Goal: Task Accomplishment & Management: Complete application form

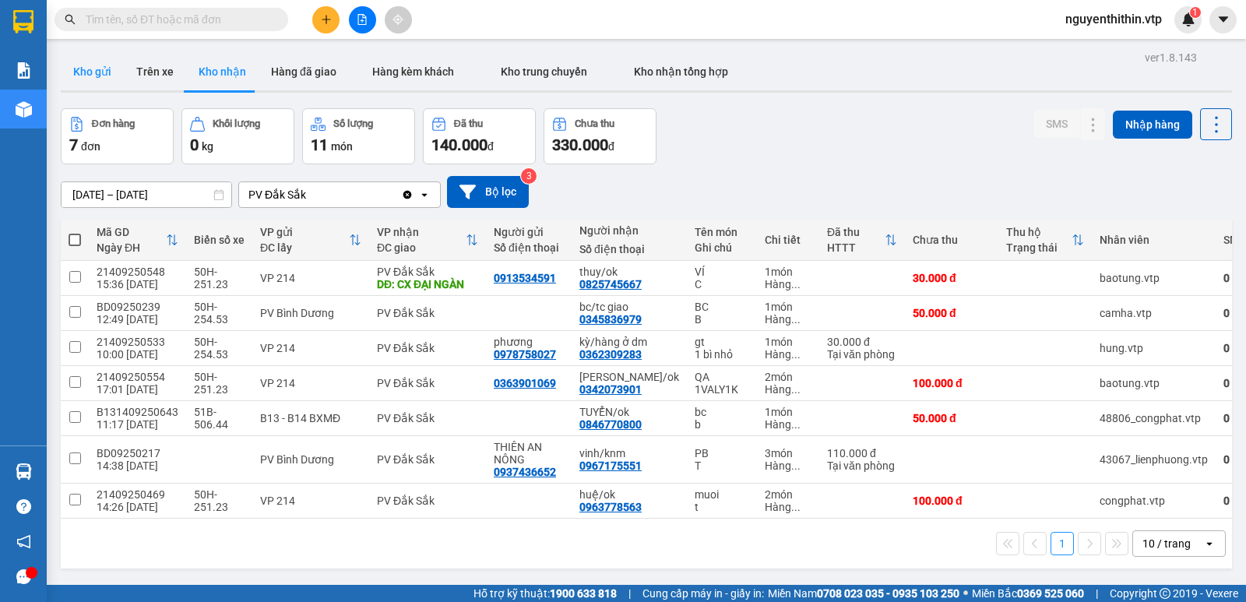
click at [95, 76] on button "Kho gửi" at bounding box center [92, 71] width 63 height 37
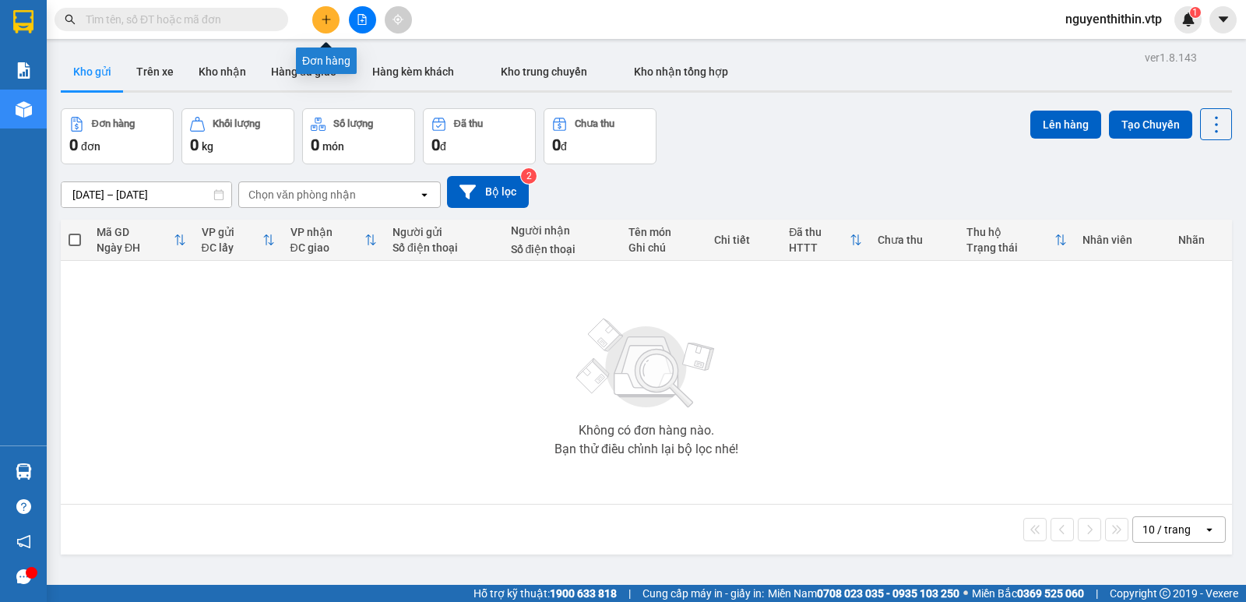
click at [329, 25] on button at bounding box center [325, 19] width 27 height 27
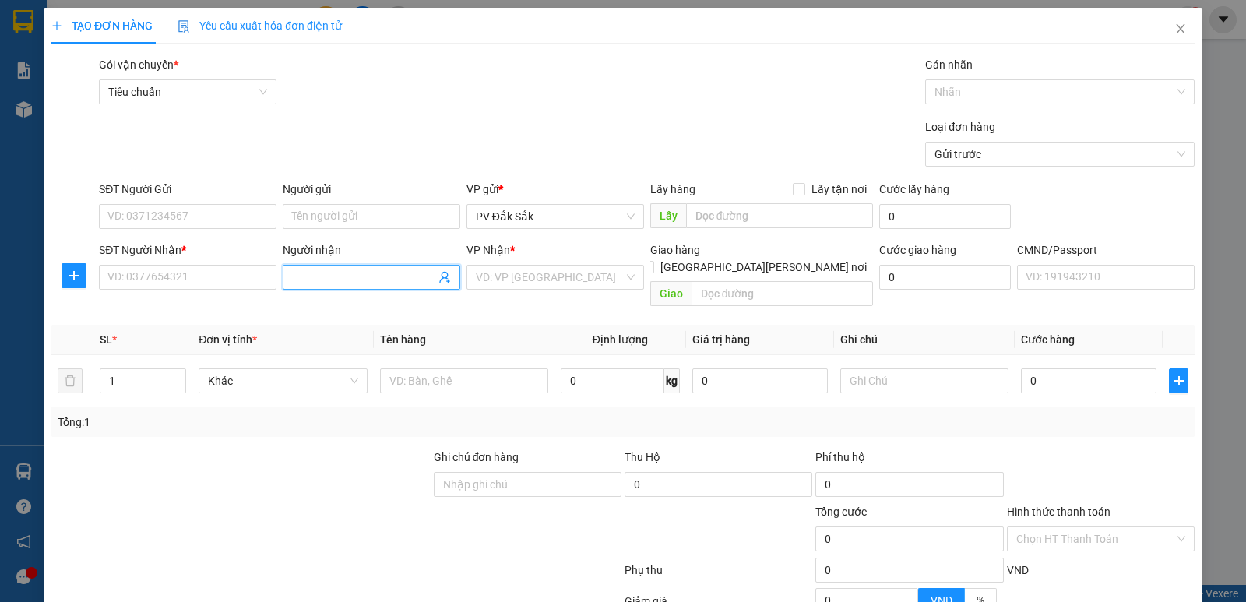
click at [308, 276] on input "Người nhận" at bounding box center [363, 277] width 143 height 17
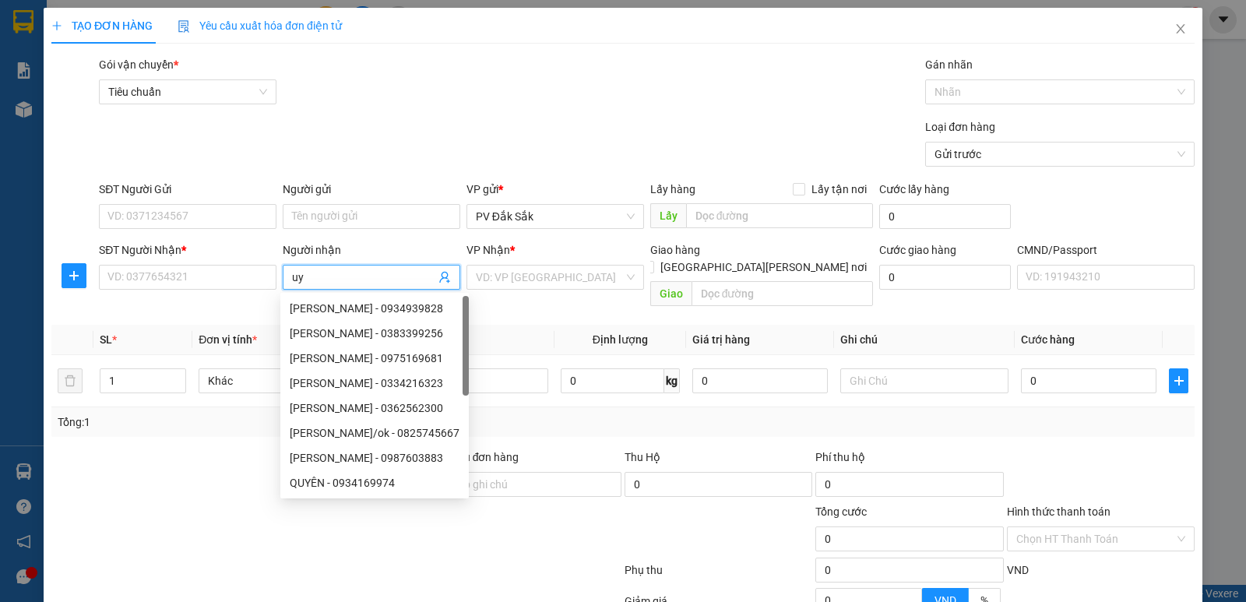
type input "u"
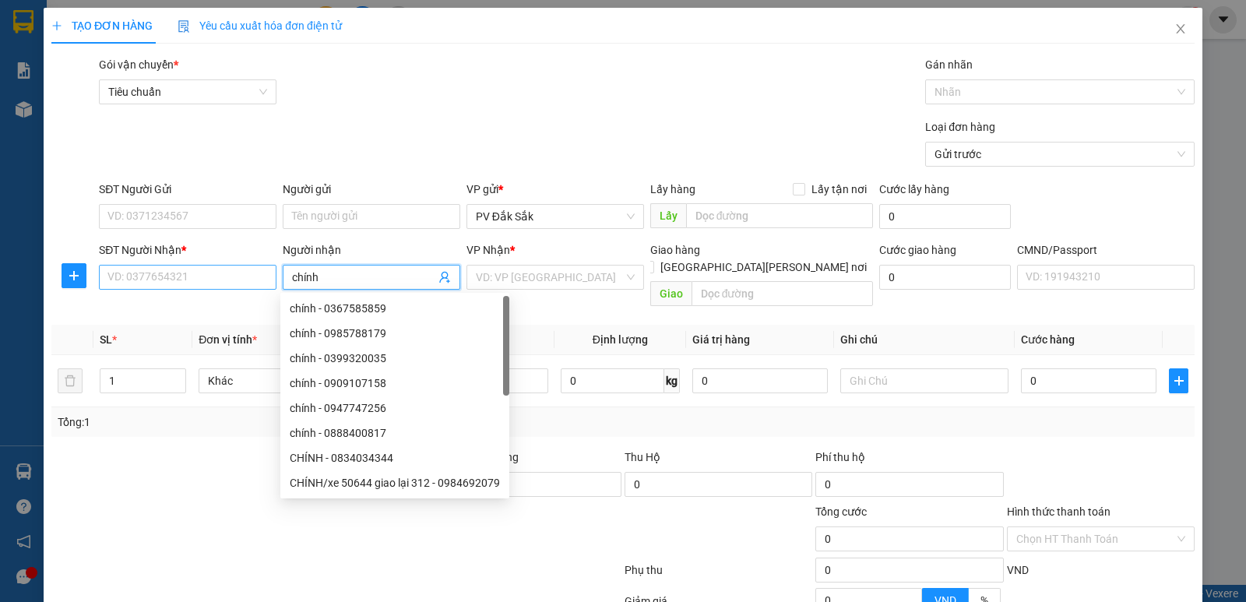
type input "chính"
click at [133, 278] on input "SĐT Người Nhận *" at bounding box center [188, 277] width 178 height 25
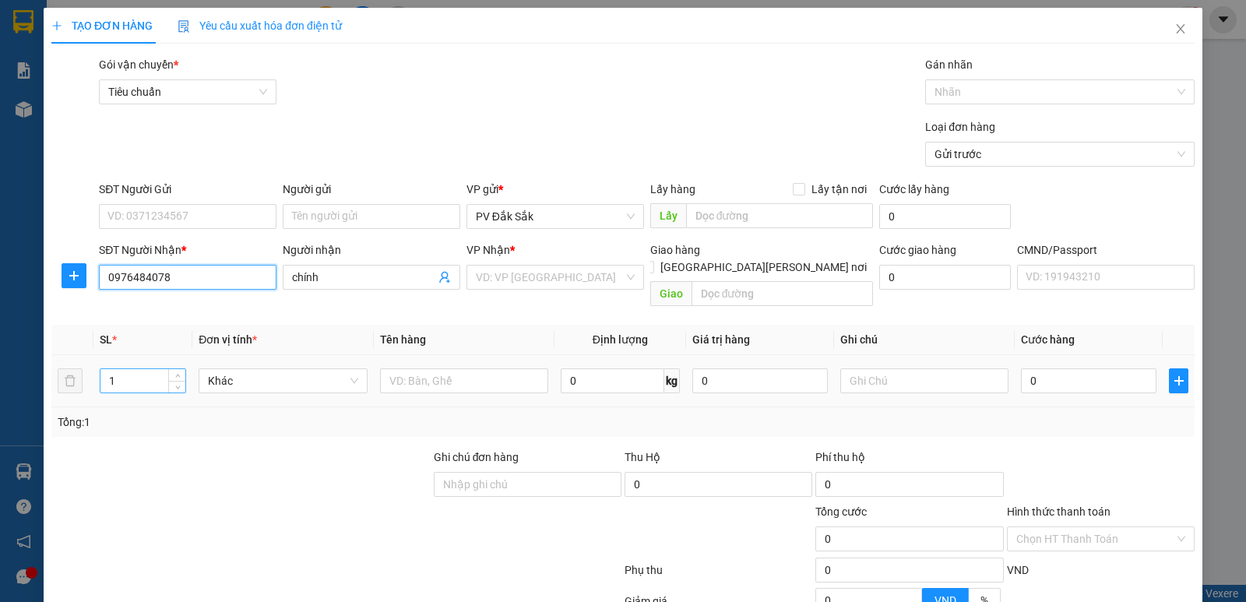
type input "0976484078"
click at [121, 369] on input "1" at bounding box center [142, 380] width 85 height 23
click at [288, 213] on input "Người gửi" at bounding box center [372, 216] width 178 height 25
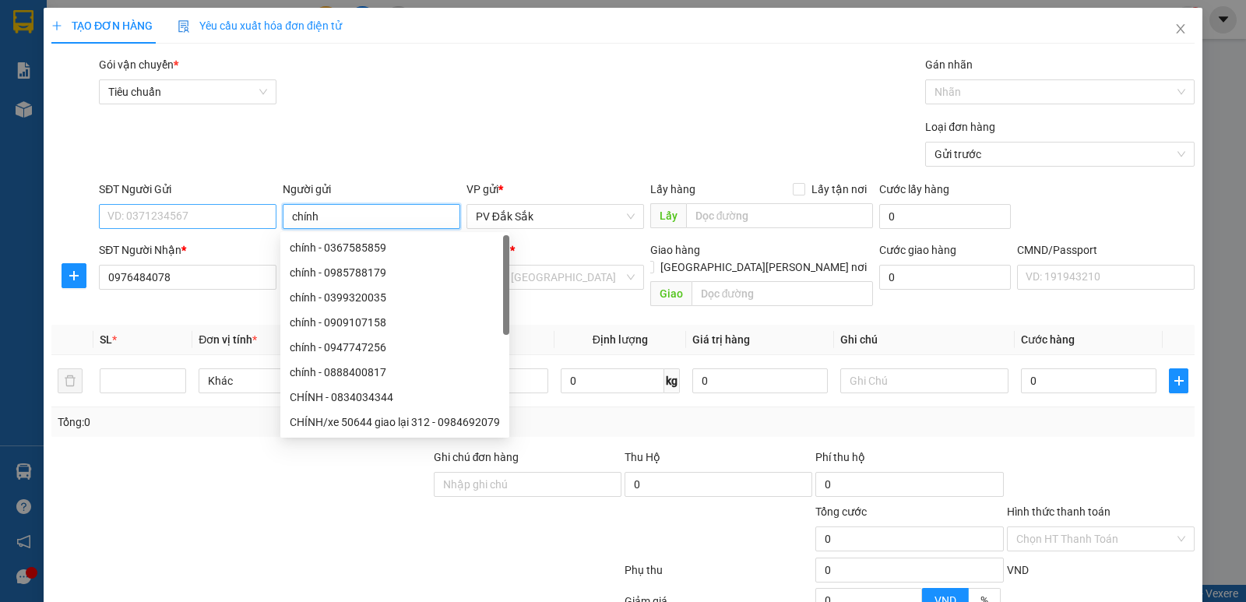
type input "chính"
click at [125, 220] on input "SĐT Người Gửi" at bounding box center [188, 216] width 178 height 25
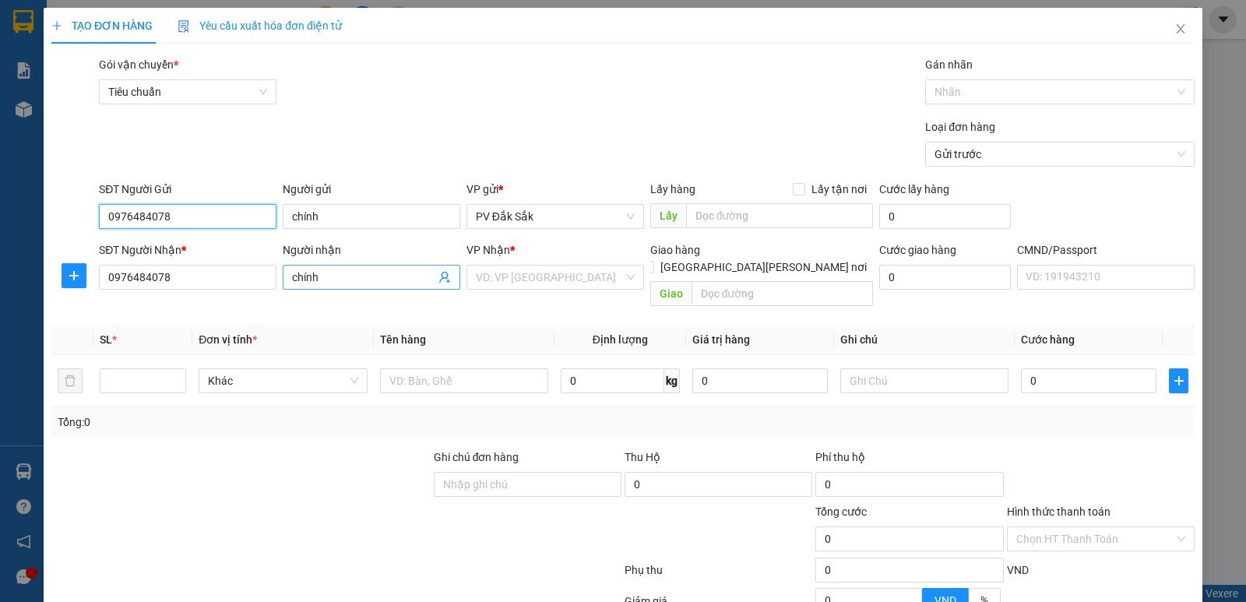
type input "0976484078"
click at [327, 282] on input "chính" at bounding box center [363, 277] width 143 height 17
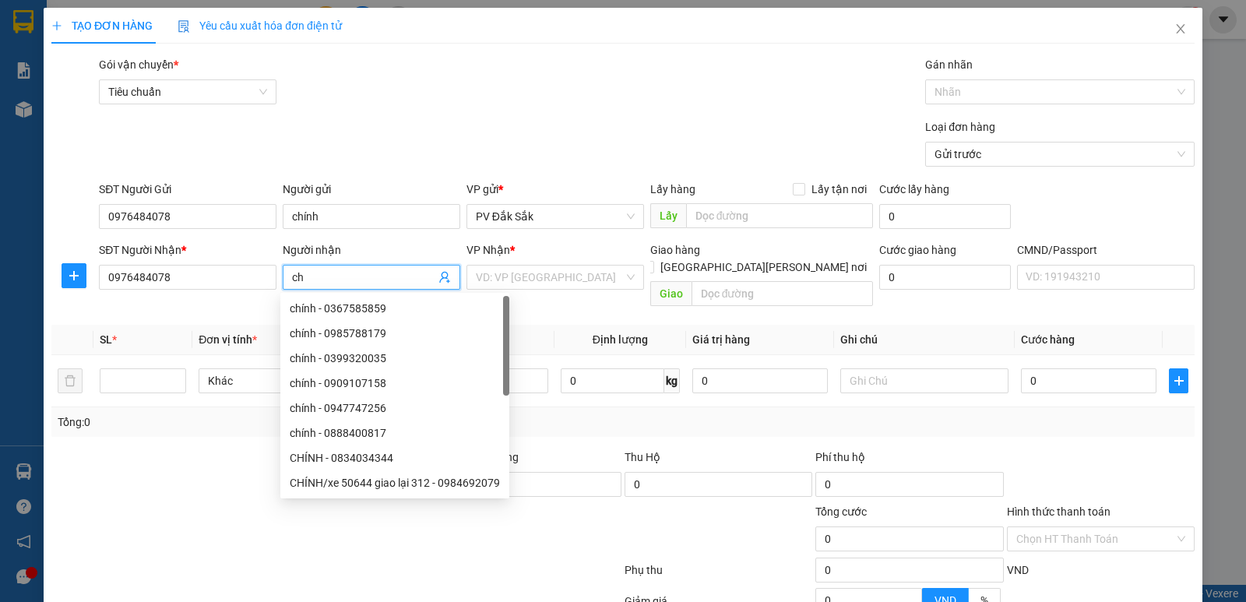
type input "c"
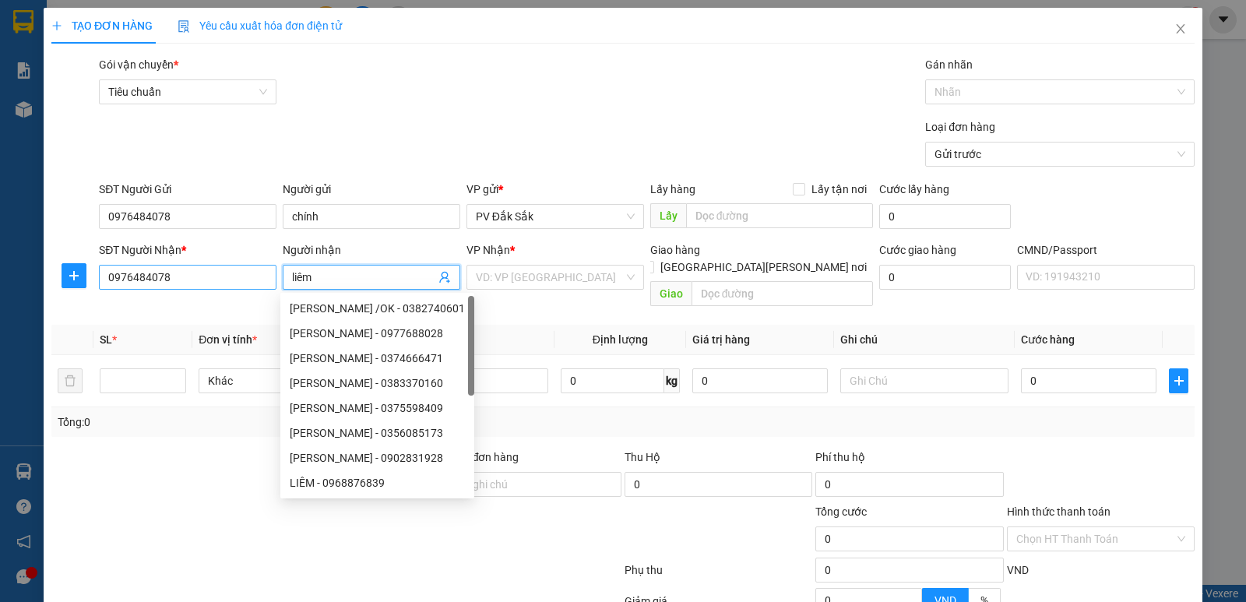
type input "liêm"
click at [181, 283] on input "0976484078" at bounding box center [188, 277] width 178 height 25
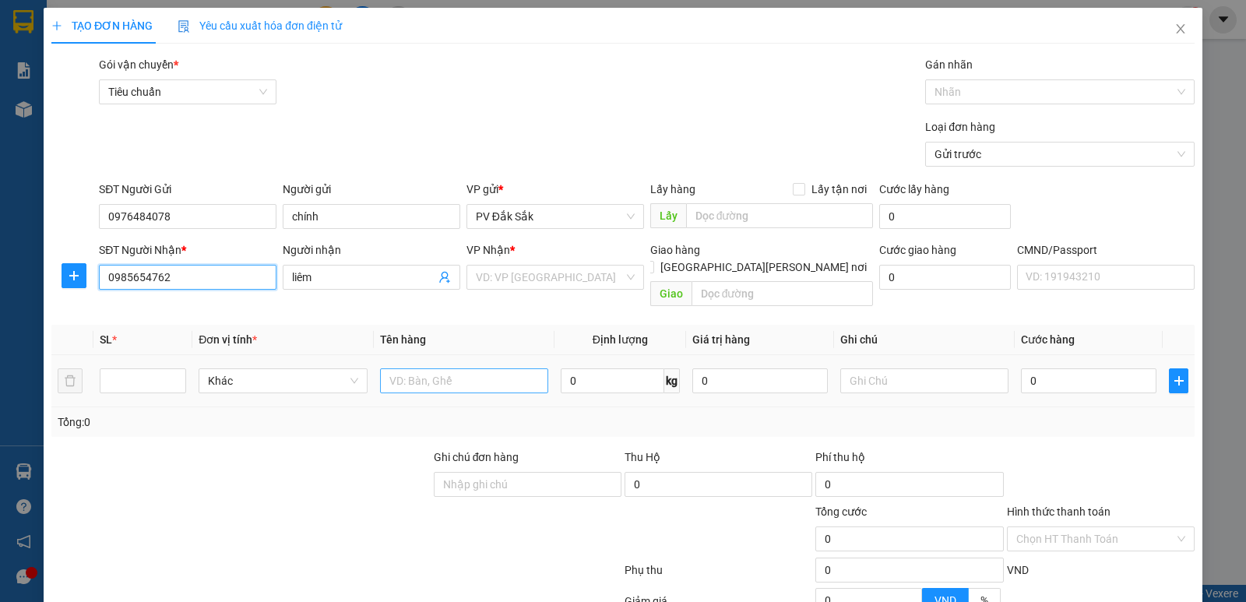
type input "0985654762"
click at [389, 368] on input "text" at bounding box center [464, 380] width 168 height 25
type input "sr"
click at [121, 369] on input "number" at bounding box center [142, 380] width 85 height 23
type input "2"
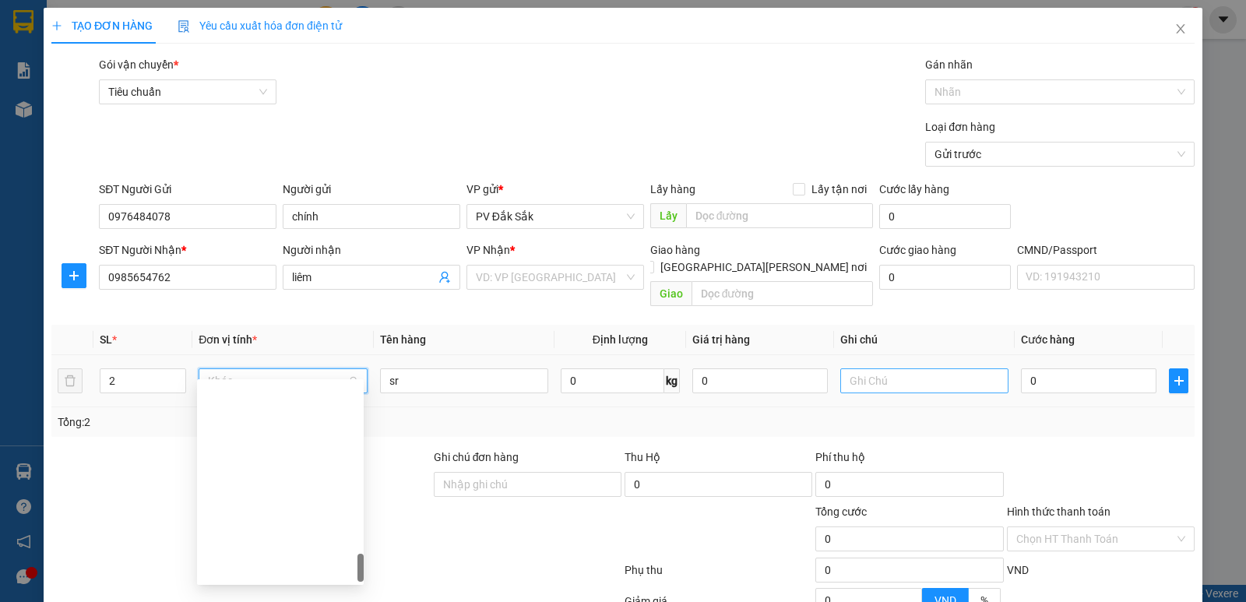
scroll to position [1271, 0]
click at [845, 368] on input "text" at bounding box center [924, 380] width 168 height 25
type input "T"
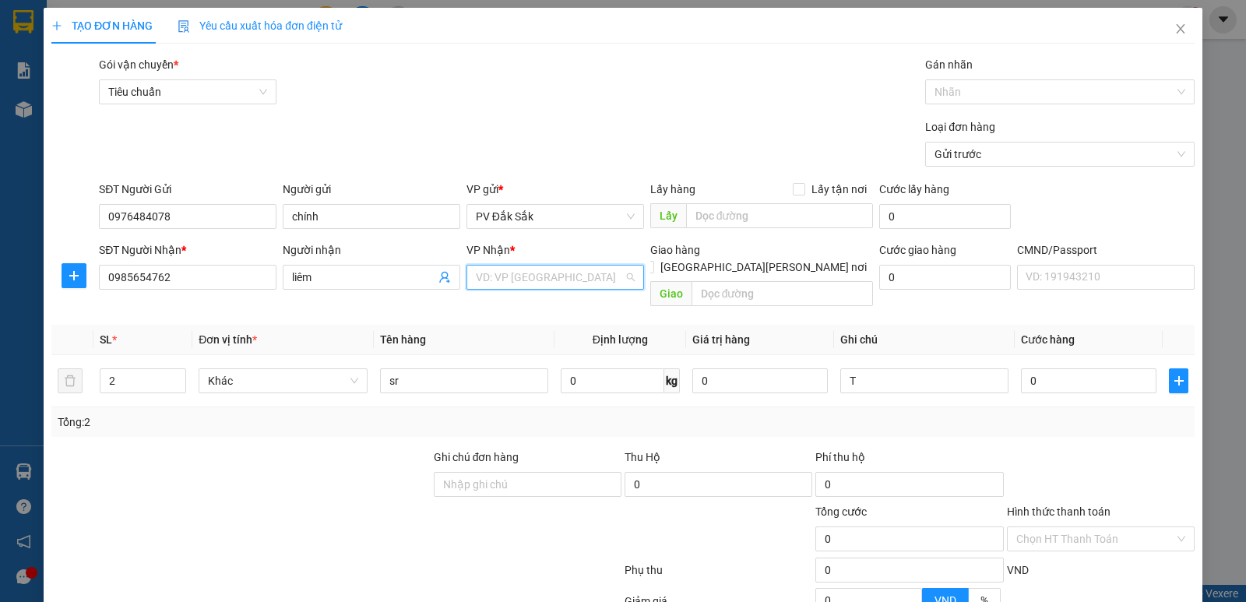
click at [478, 280] on input "search" at bounding box center [550, 277] width 148 height 23
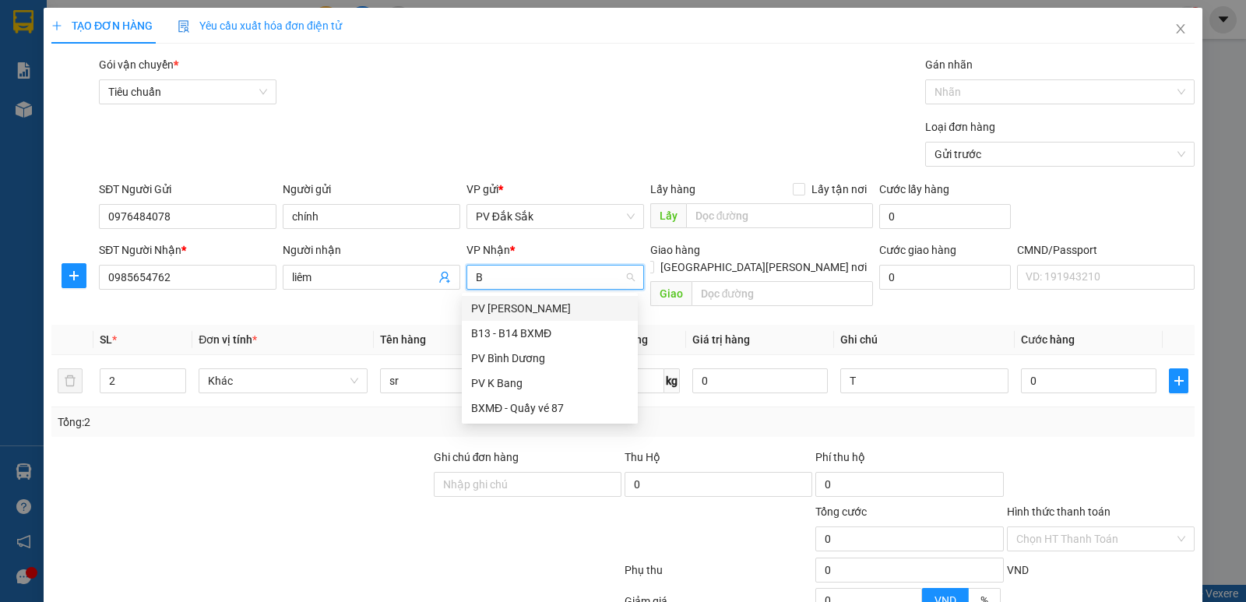
type input "BD"
click at [508, 300] on div "PV Bình Dương" at bounding box center [549, 308] width 157 height 17
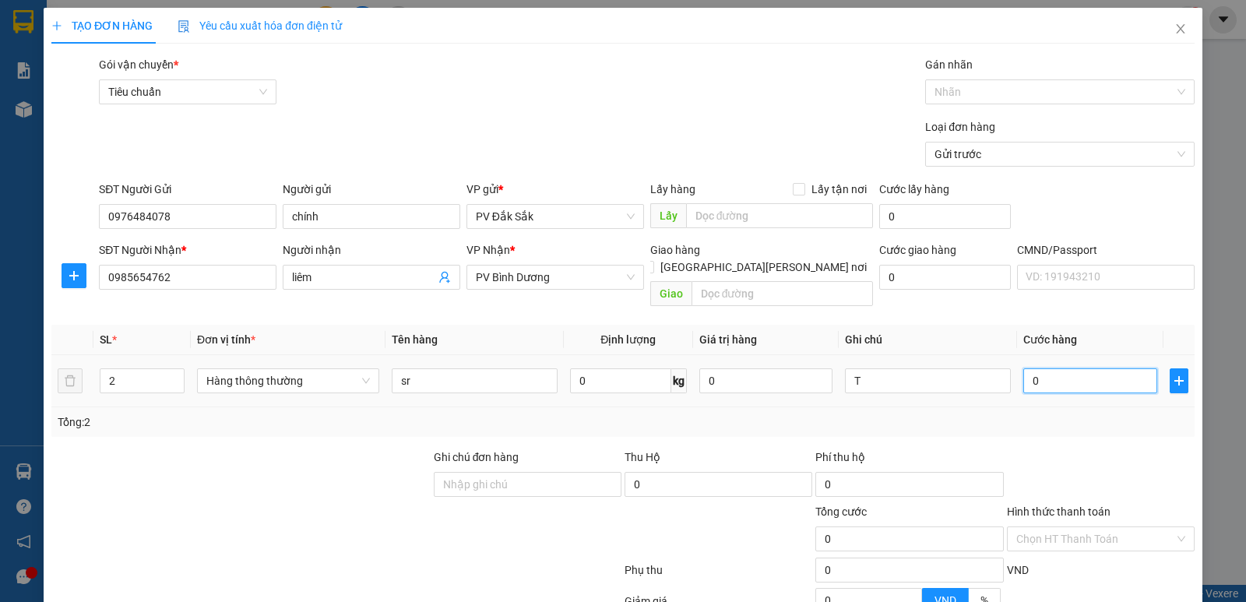
click at [1023, 368] on input "0" at bounding box center [1089, 380] width 133 height 25
type input "1"
type input "16"
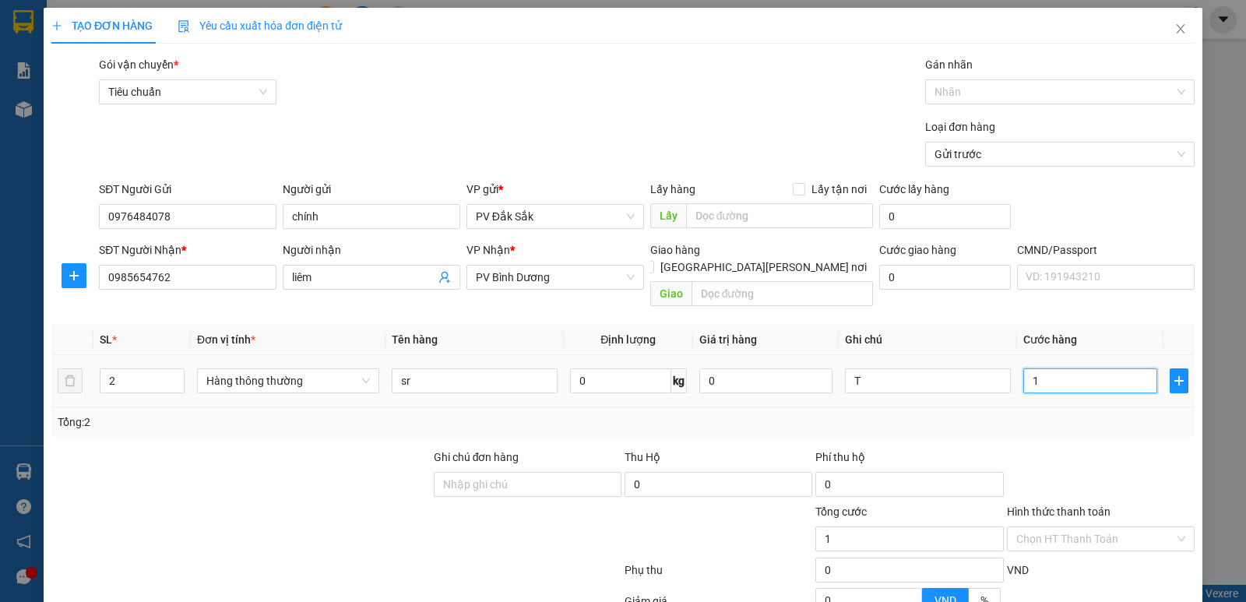
type input "16"
type input "160"
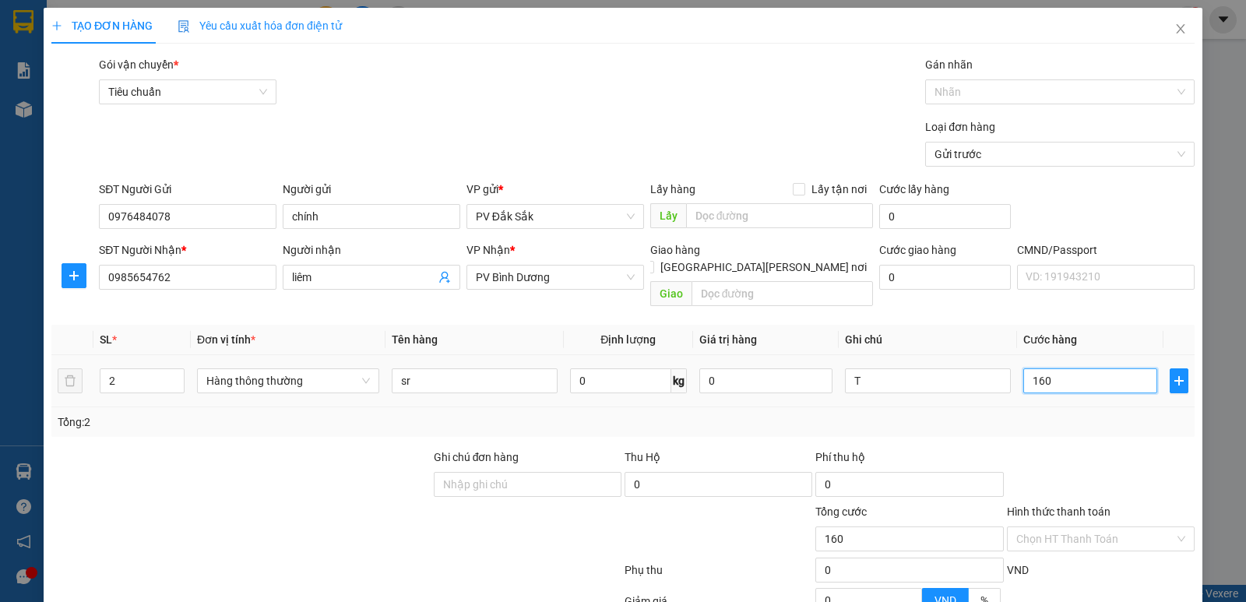
type input "1.600"
type input "16.000"
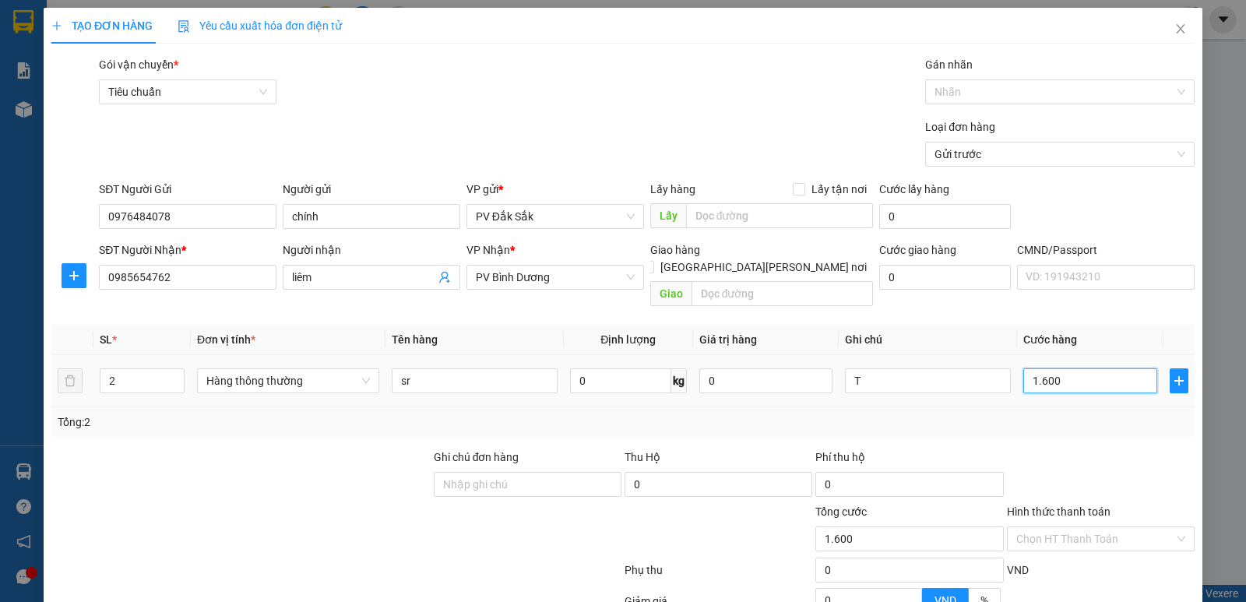
type input "16.000"
type input "160.000"
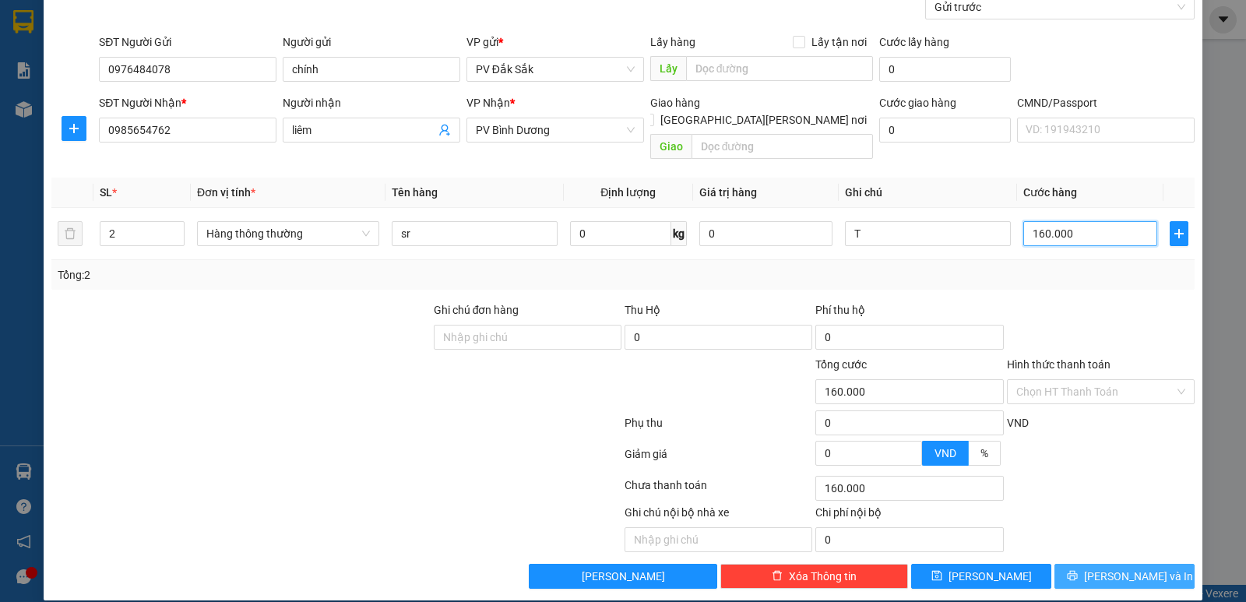
type input "160.000"
click at [1125, 568] on span "[PERSON_NAME] và In" at bounding box center [1138, 576] width 109 height 17
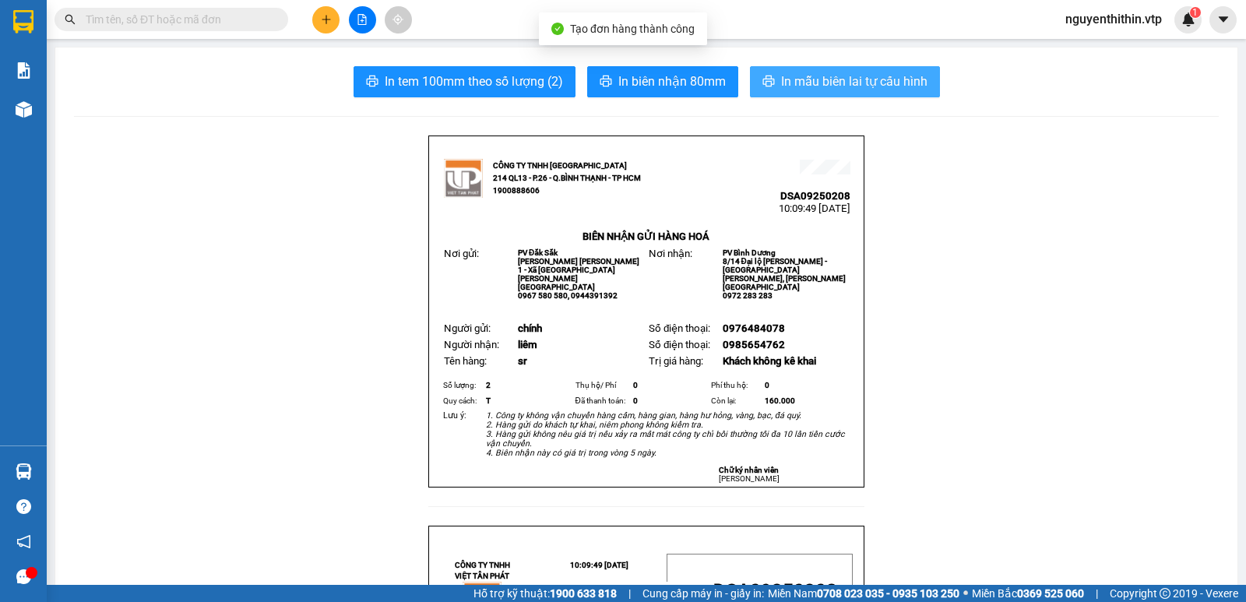
click at [826, 90] on span "In mẫu biên lai tự cấu hình" at bounding box center [854, 81] width 146 height 19
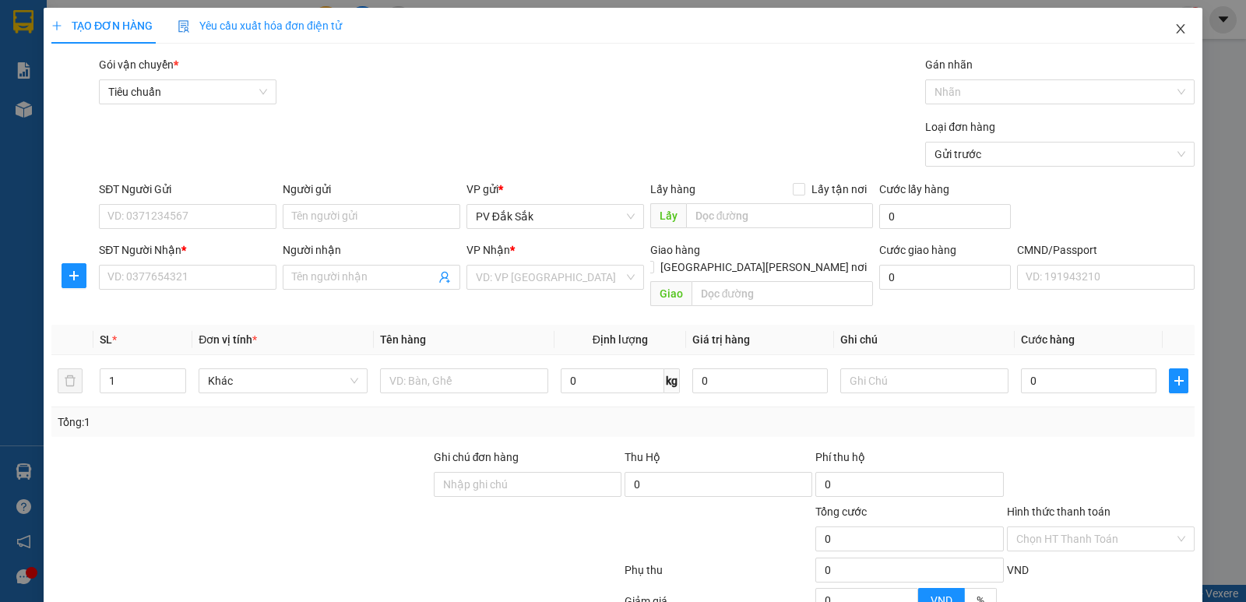
click at [1174, 27] on icon "close" at bounding box center [1180, 29] width 12 height 12
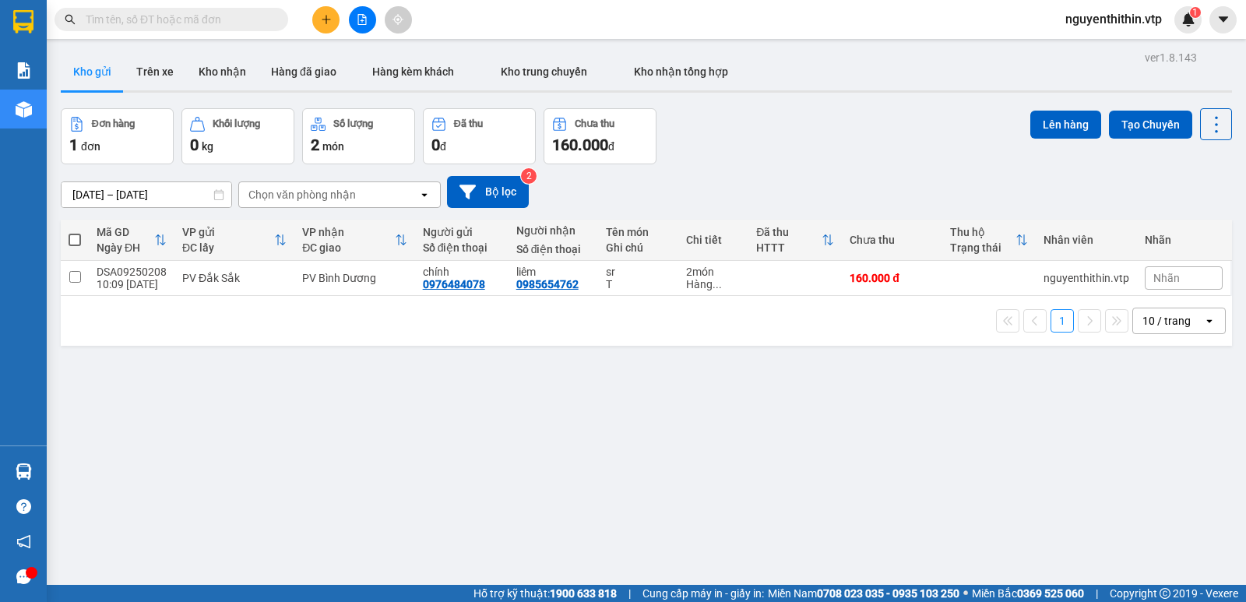
click at [109, 17] on input "text" at bounding box center [178, 19] width 184 height 17
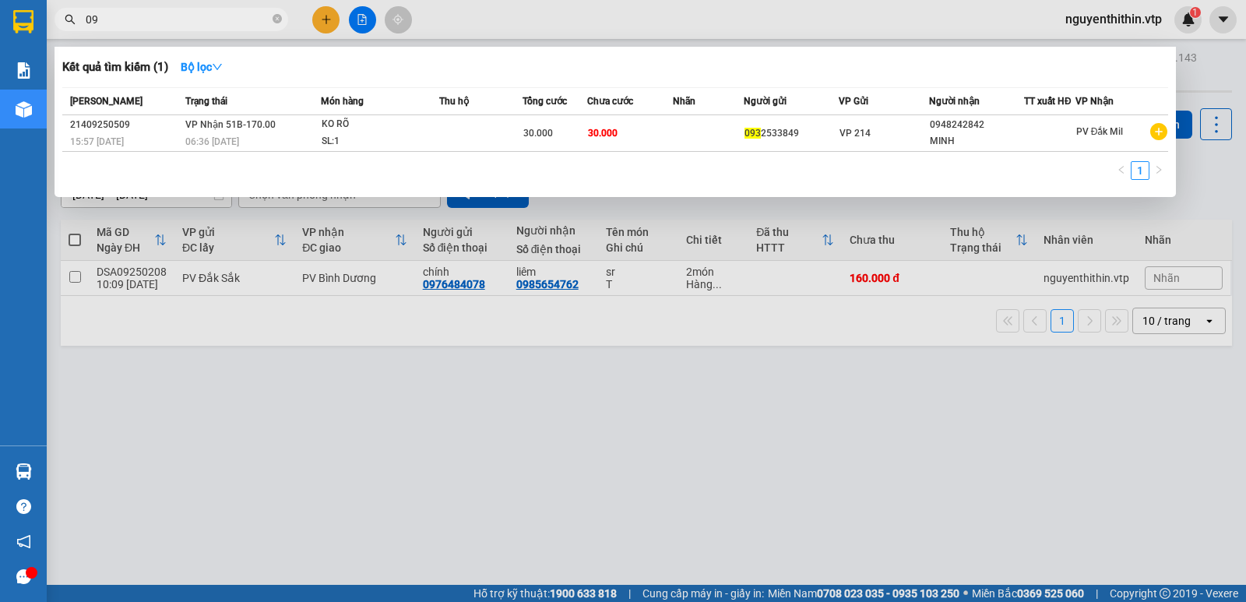
type input "0"
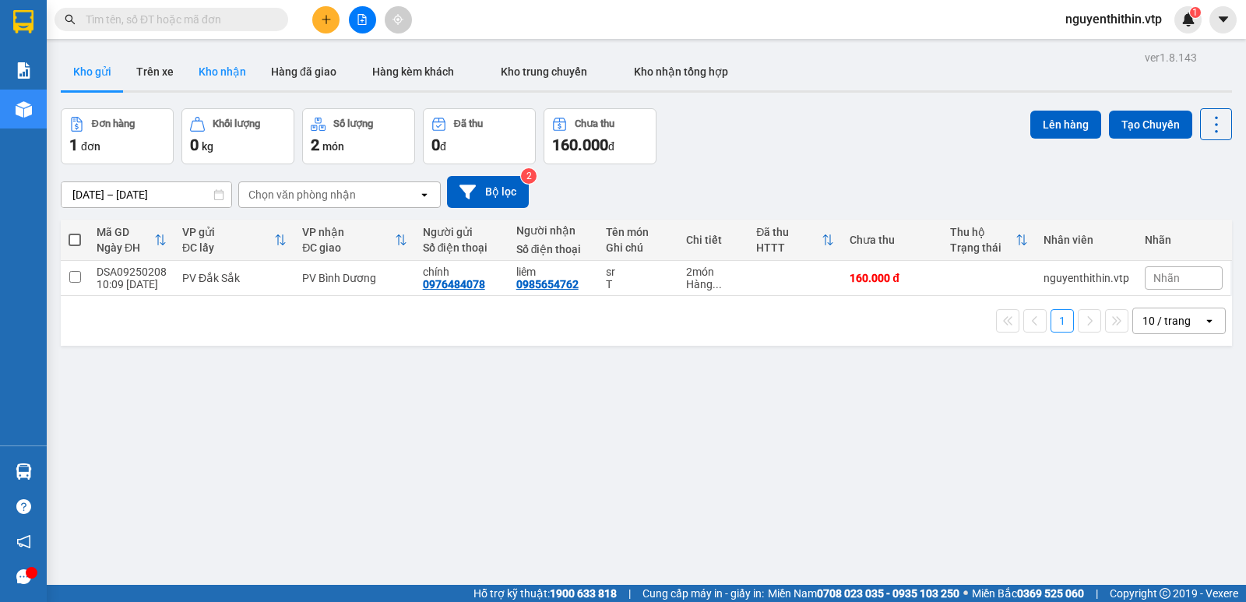
click at [231, 76] on button "Kho nhận" at bounding box center [222, 71] width 72 height 37
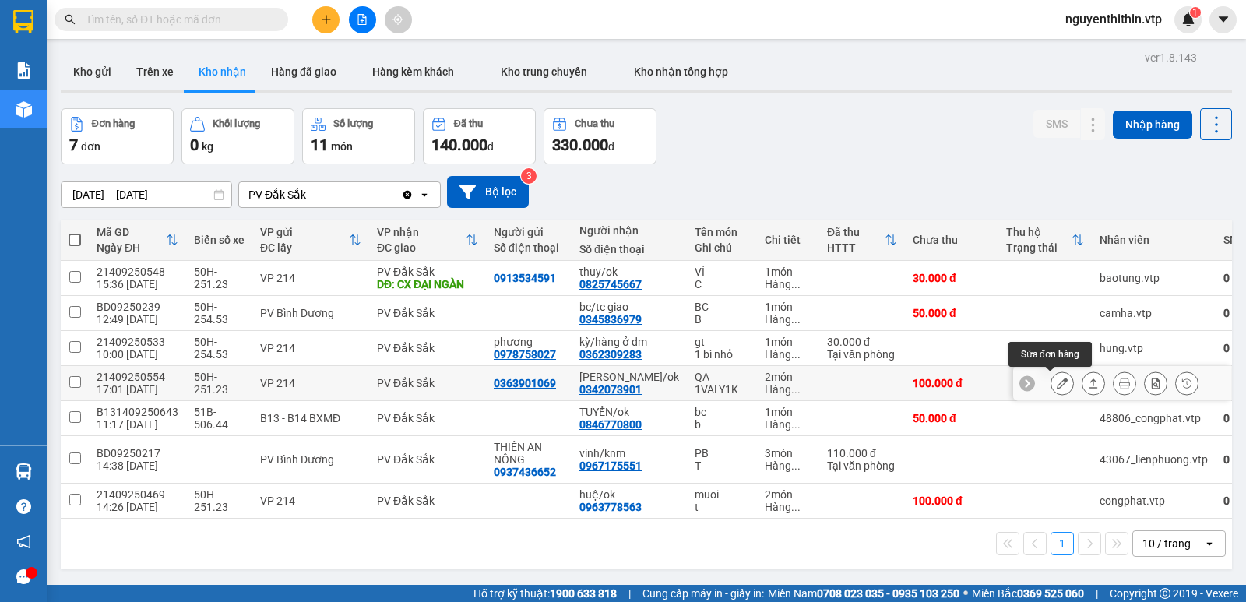
click at [1057, 384] on icon at bounding box center [1062, 383] width 11 height 11
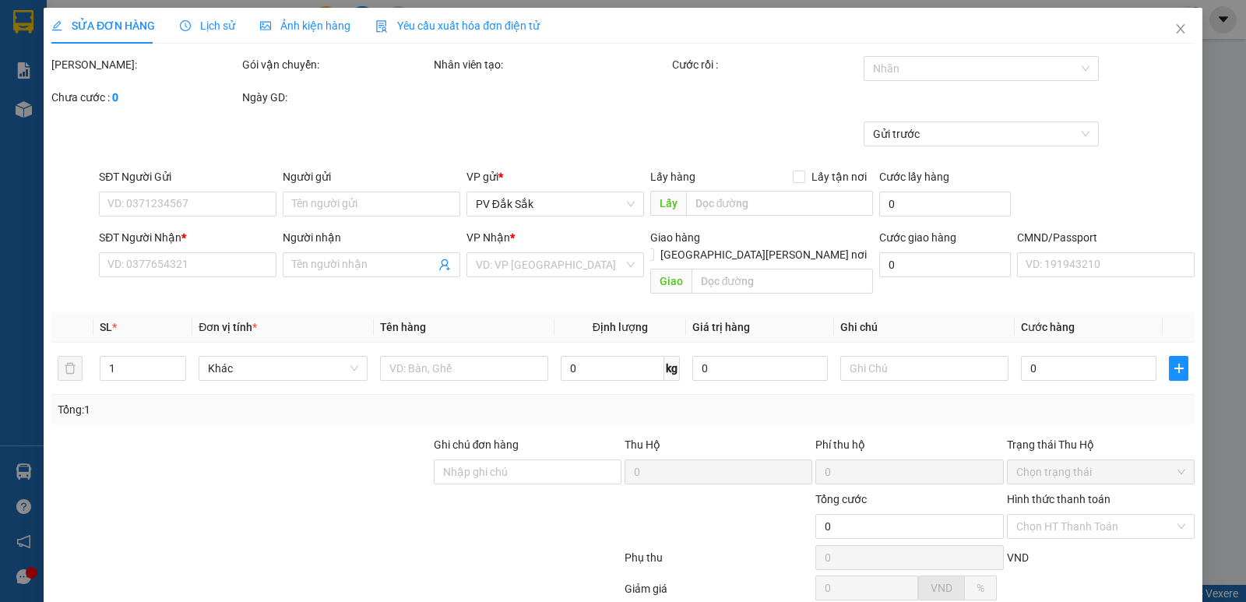
type input "5.000"
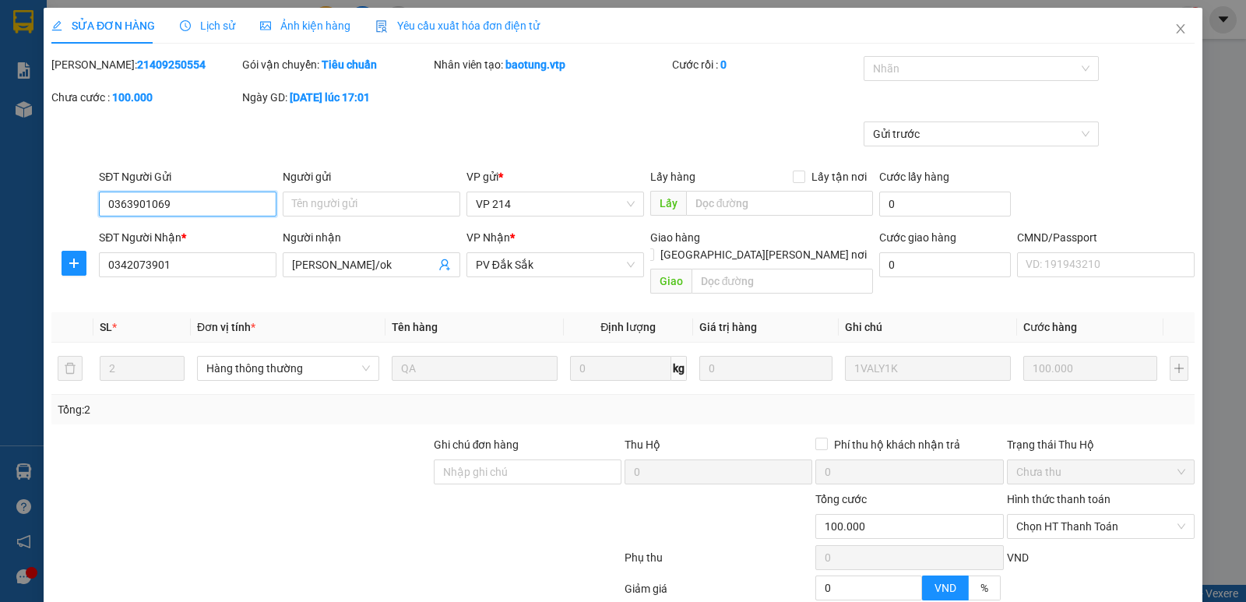
type input "0363901069"
type input "0342073901"
type input "[PERSON_NAME]/ok"
type input "100.000"
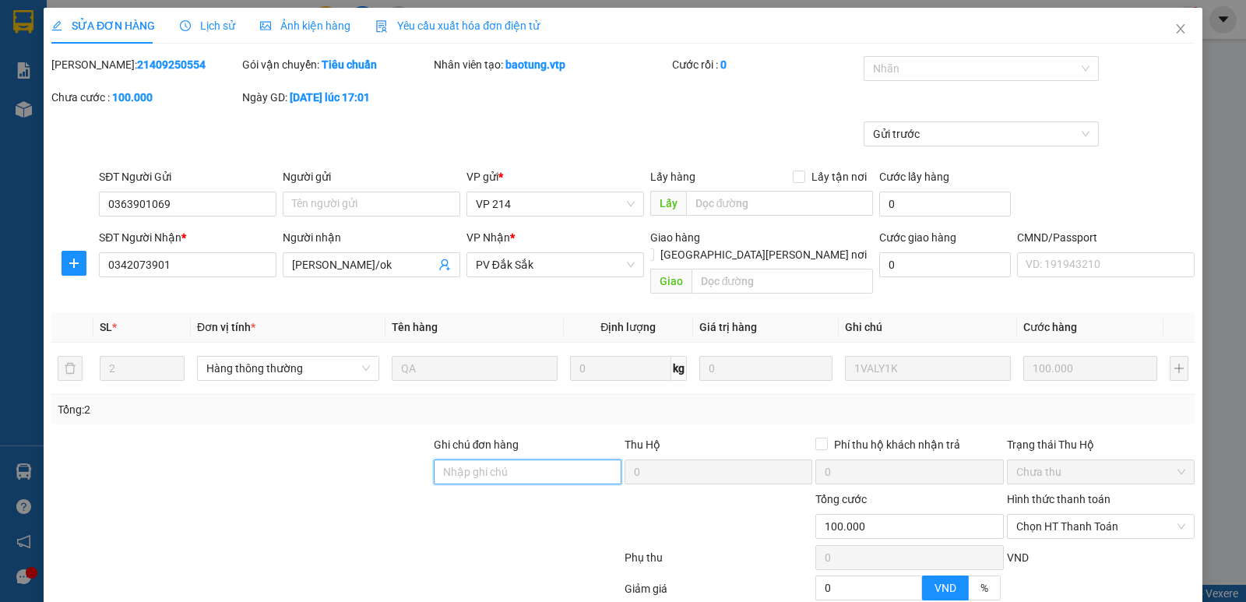
click at [454, 460] on input "Ghi chú đơn hàng" at bounding box center [528, 472] width 188 height 25
type input "CK68 100K [DATE] 10H41'"
click at [1041, 493] on label "Hình thức thanh toán" at bounding box center [1059, 499] width 104 height 12
click at [1041, 515] on input "Hình thức thanh toán" at bounding box center [1095, 526] width 158 height 23
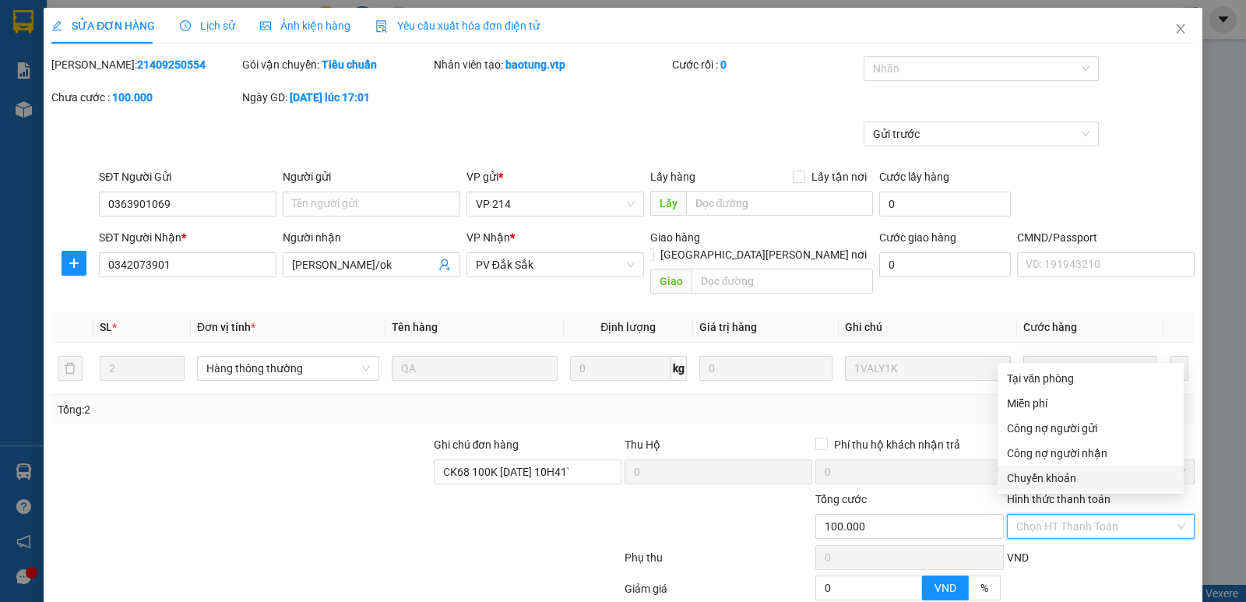
click at [1044, 471] on div "Chuyển khoản" at bounding box center [1090, 478] width 167 height 17
type input "0"
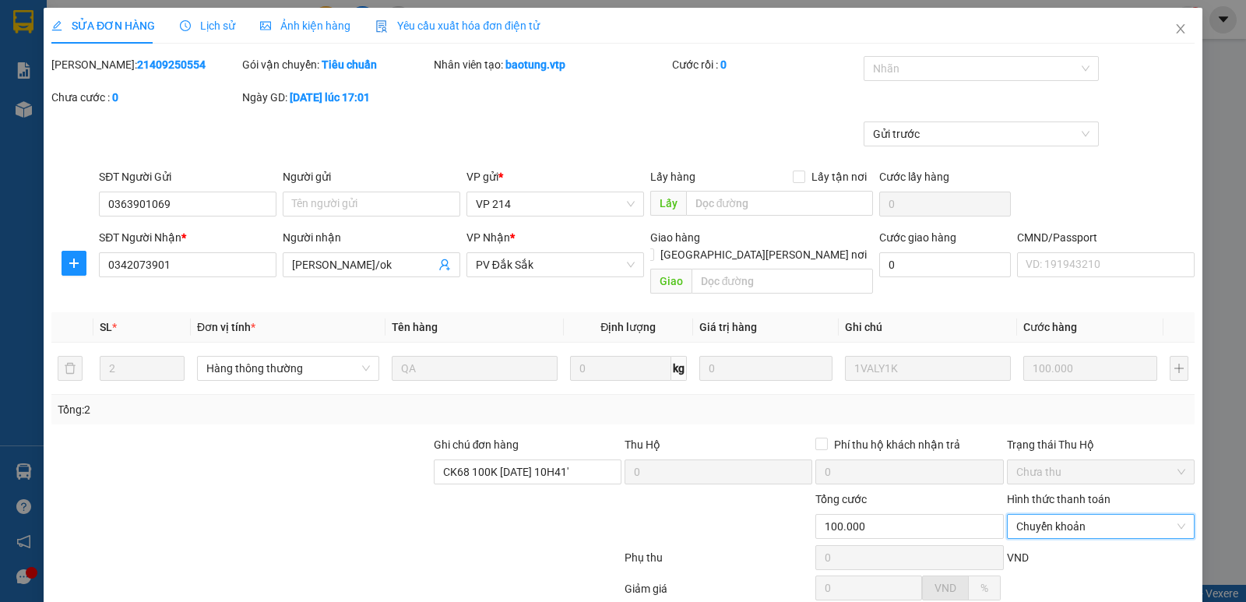
scroll to position [136, 0]
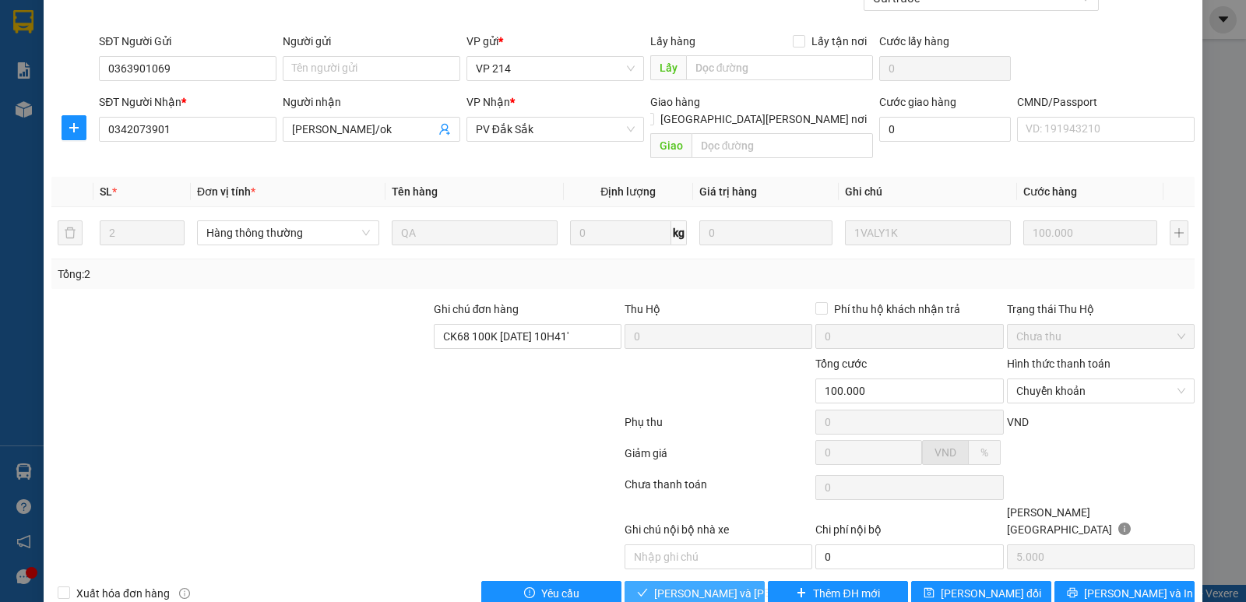
click at [697, 585] on span "[PERSON_NAME] và [PERSON_NAME] hàng" at bounding box center [759, 593] width 210 height 17
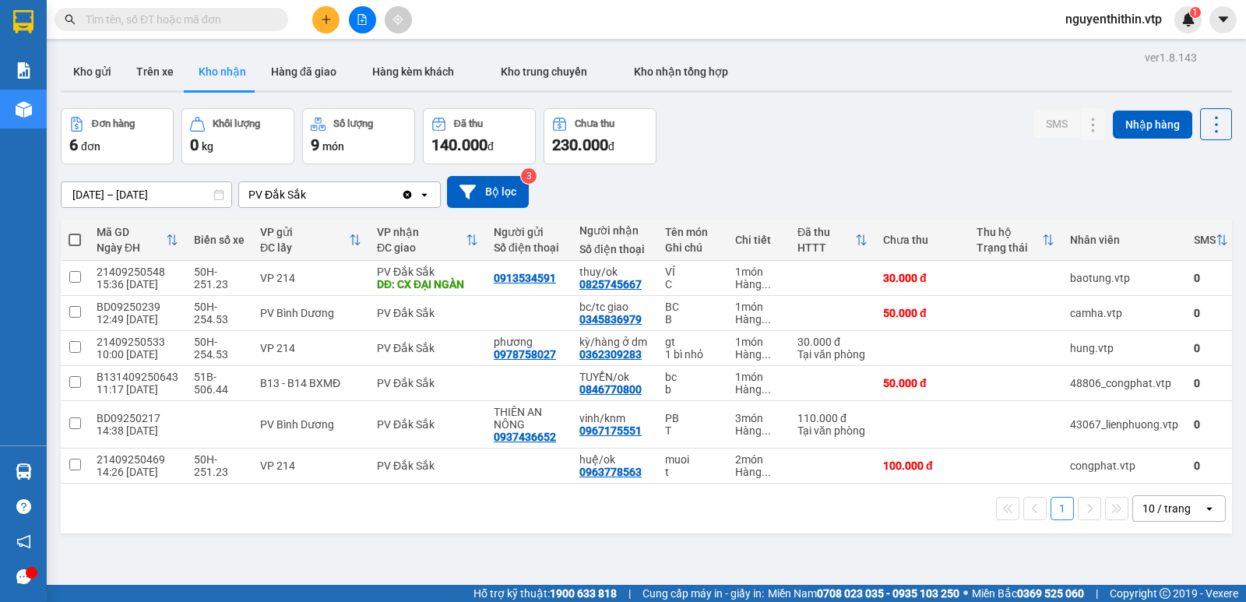
click at [100, 19] on input "text" at bounding box center [178, 19] width 184 height 17
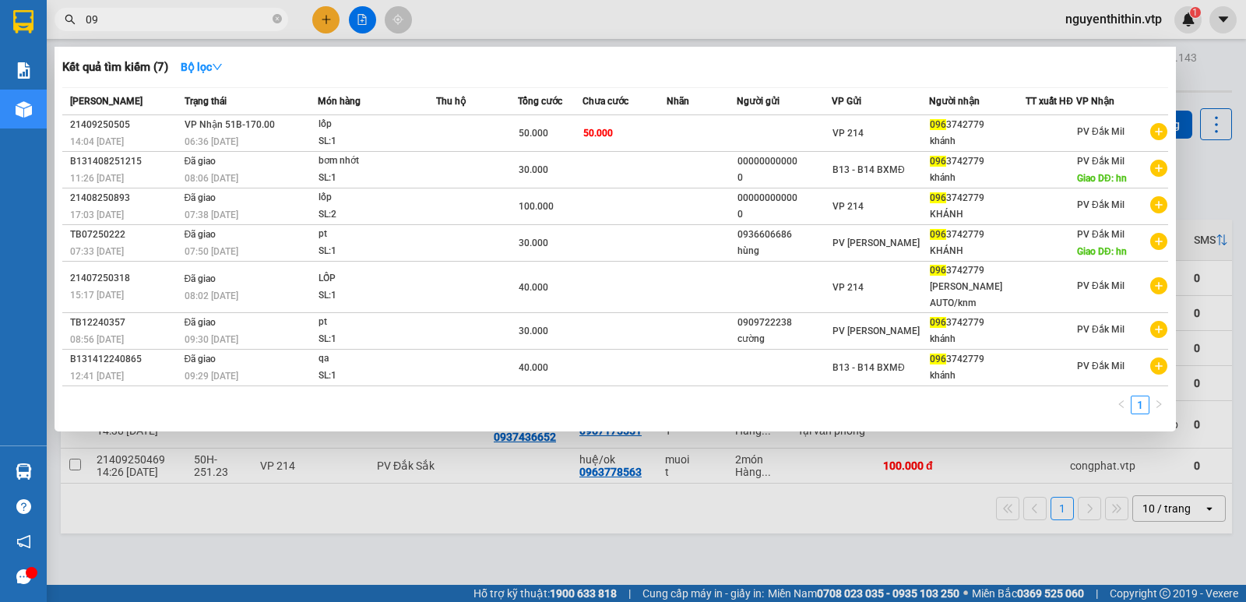
type input "0"
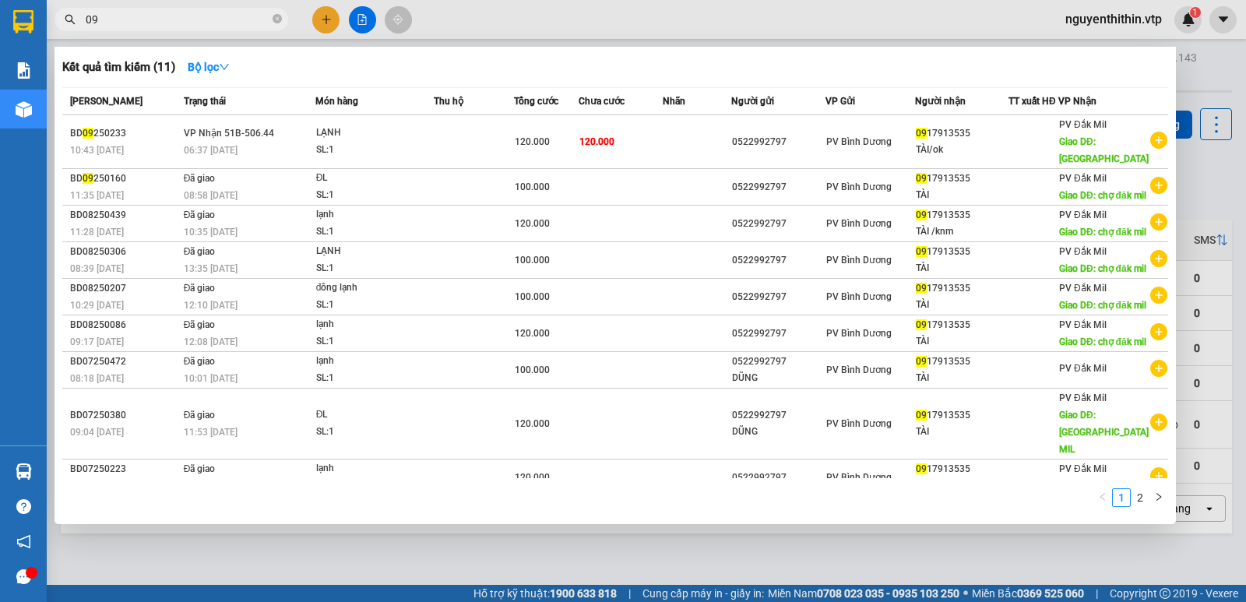
type input "0"
